Goal: Task Accomplishment & Management: Manage account settings

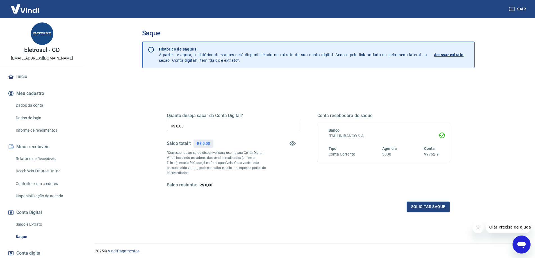
click at [202, 143] on p "R$ 0,00" at bounding box center [203, 144] width 13 height 6
